Goal: Navigation & Orientation: Find specific page/section

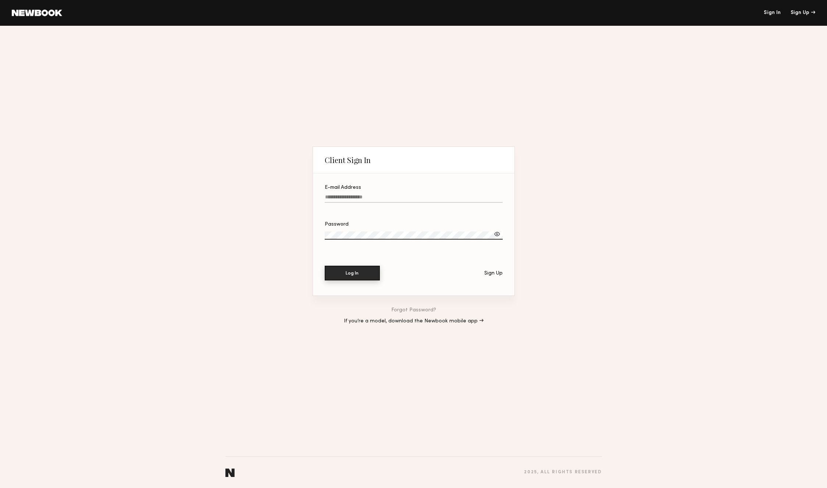
type input "**********"
click at [355, 277] on button "Log In" at bounding box center [352, 273] width 55 height 15
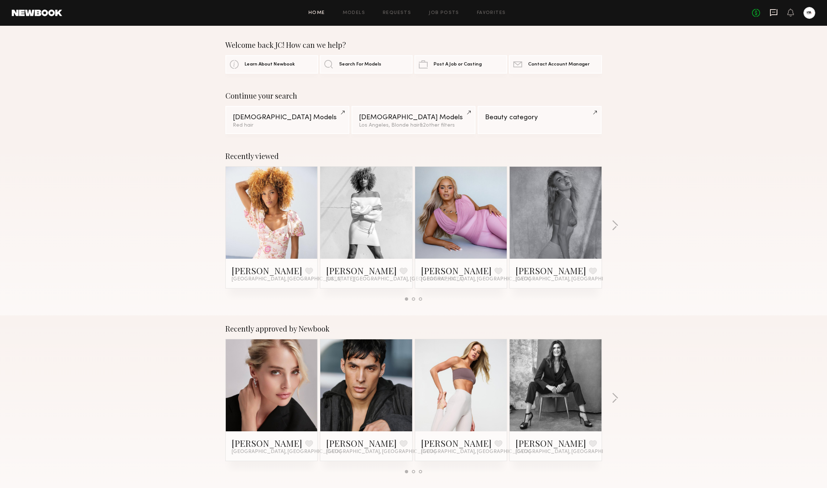
click at [775, 12] on icon at bounding box center [773, 12] width 3 height 1
